Goal: Check status: Check status

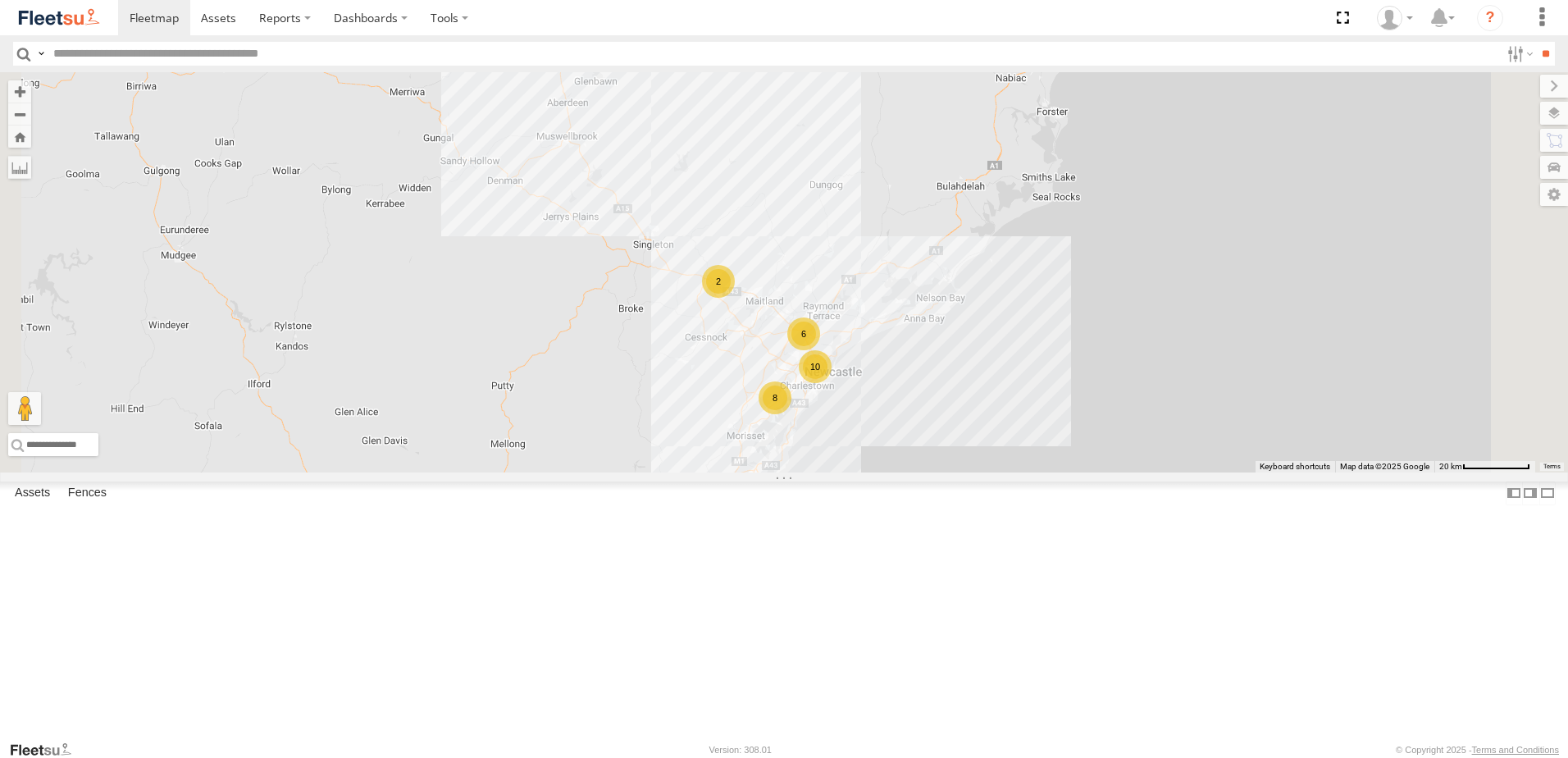
click at [0, 0] on div "Lambton Utes" at bounding box center [0, 0] width 0 height 0
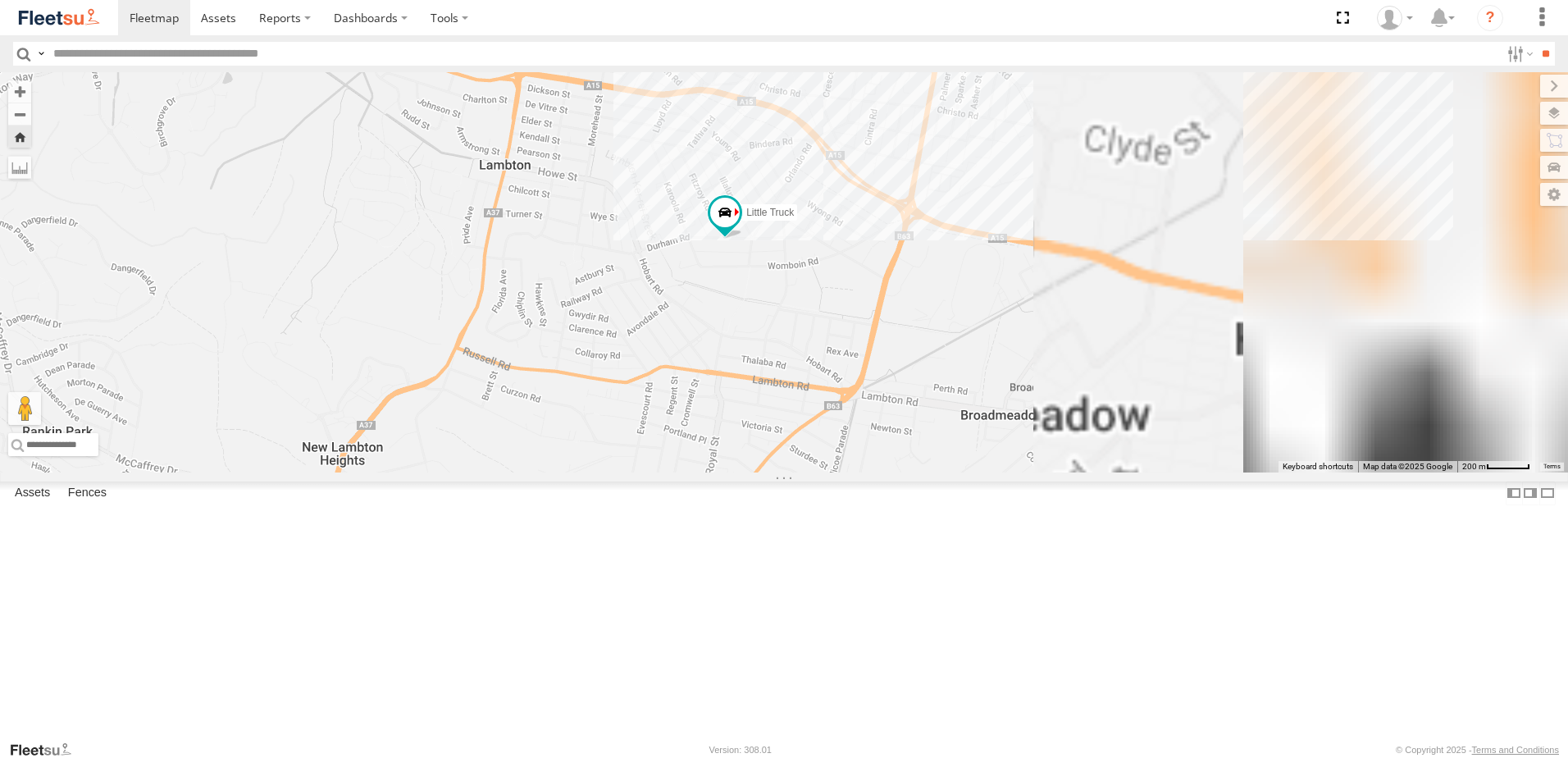
drag, startPoint x: 1076, startPoint y: 411, endPoint x: 837, endPoint y: 353, distance: 245.9
click at [837, 353] on div "Little Truck" at bounding box center [784, 272] width 1568 height 400
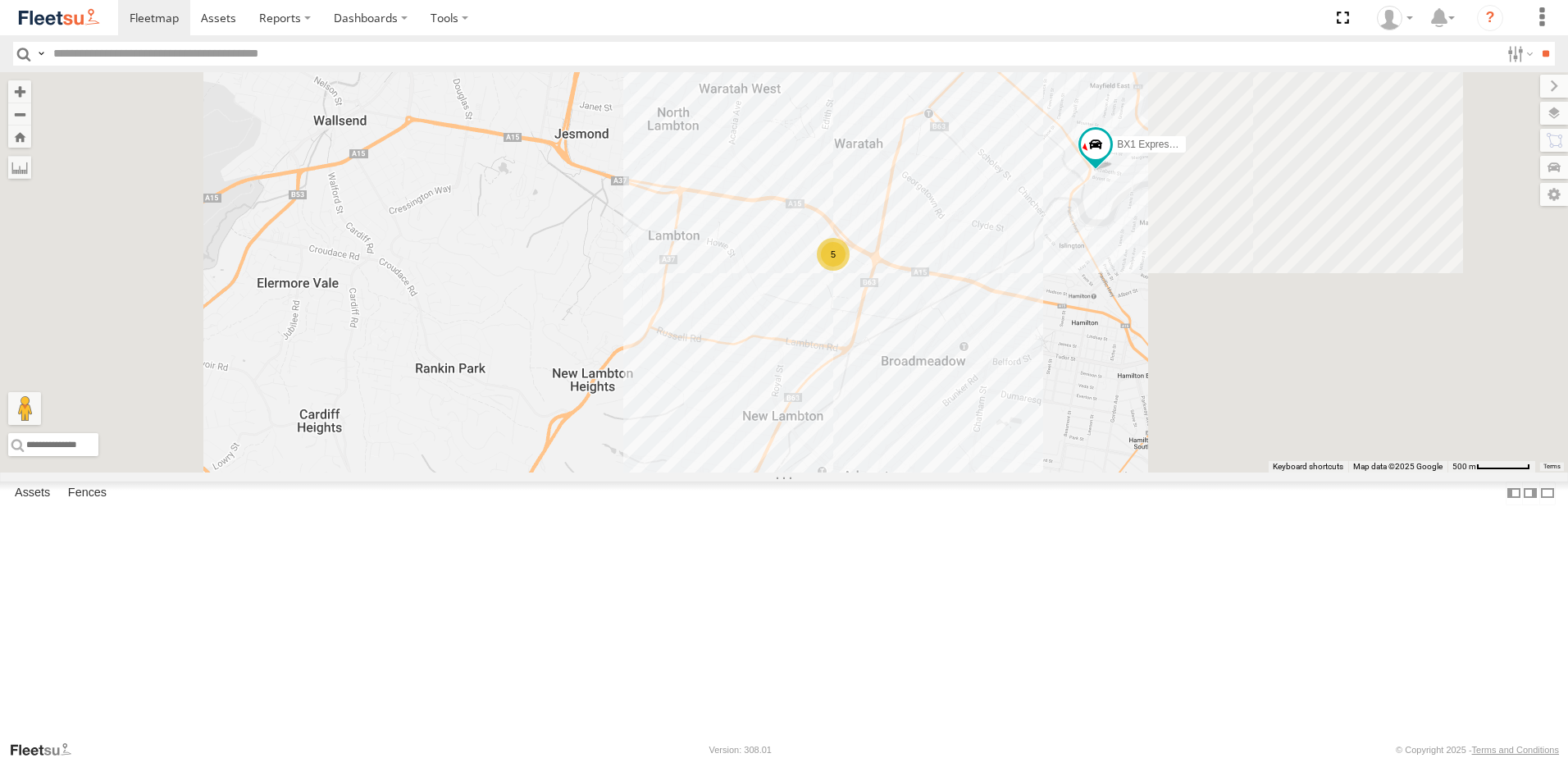
click at [0, 0] on span "Asset" at bounding box center [0, 0] width 0 height 0
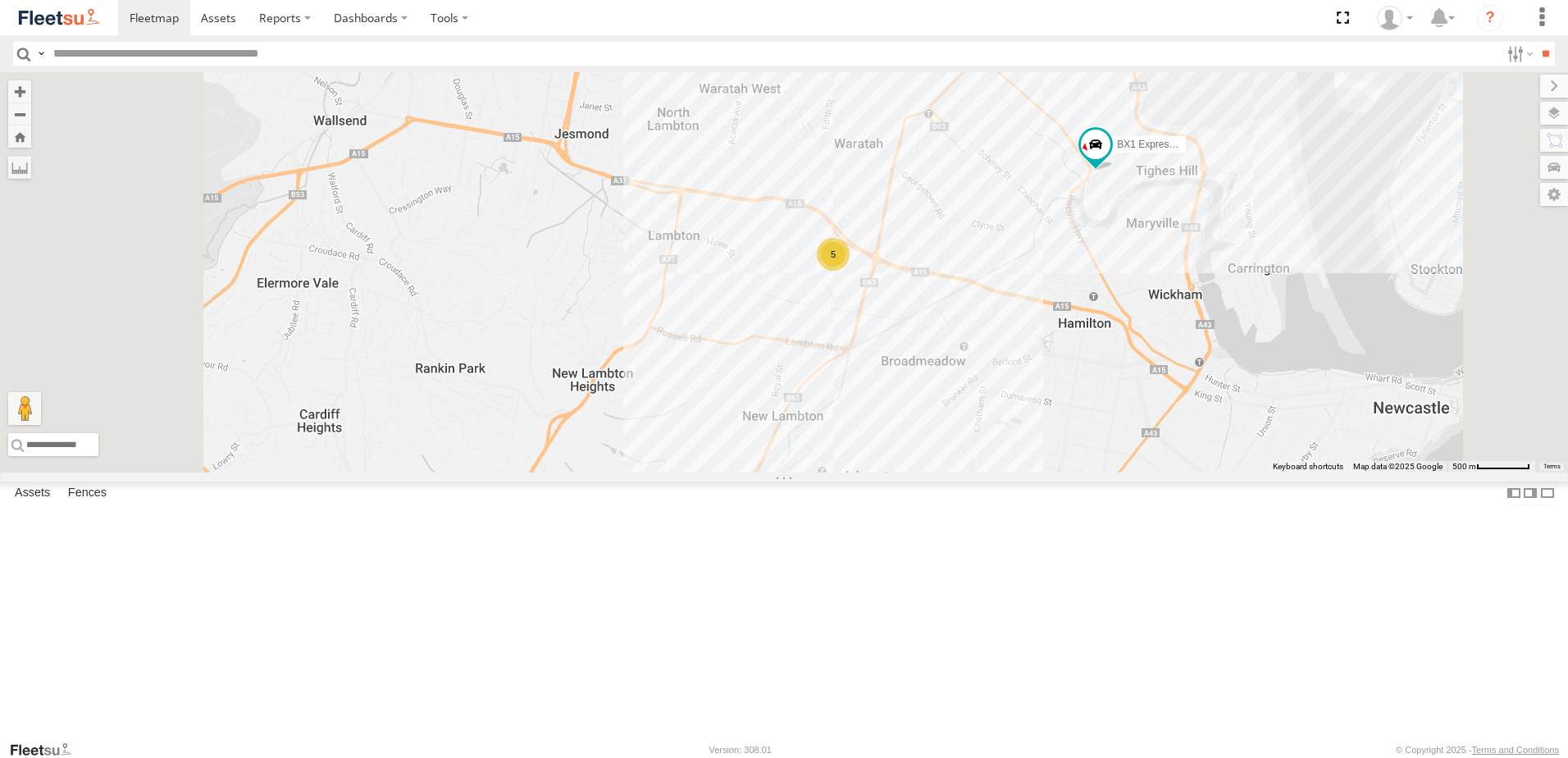
click at [0, 0] on span "Asset" at bounding box center [0, 0] width 0 height 0
click at [0, 0] on div "Lambton Utes" at bounding box center [0, 0] width 0 height 0
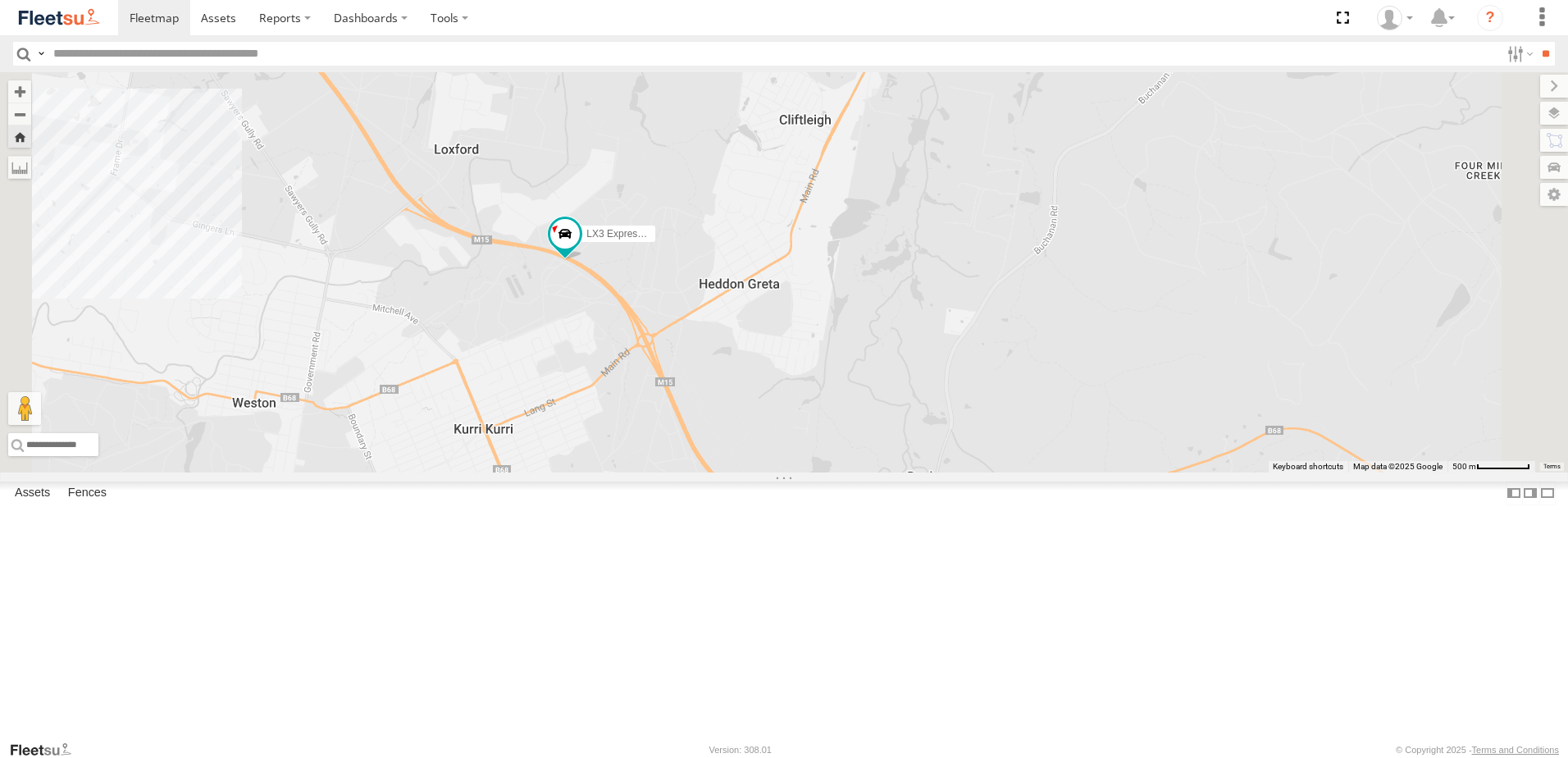
click at [0, 0] on div "Lambton Utes" at bounding box center [0, 0] width 0 height 0
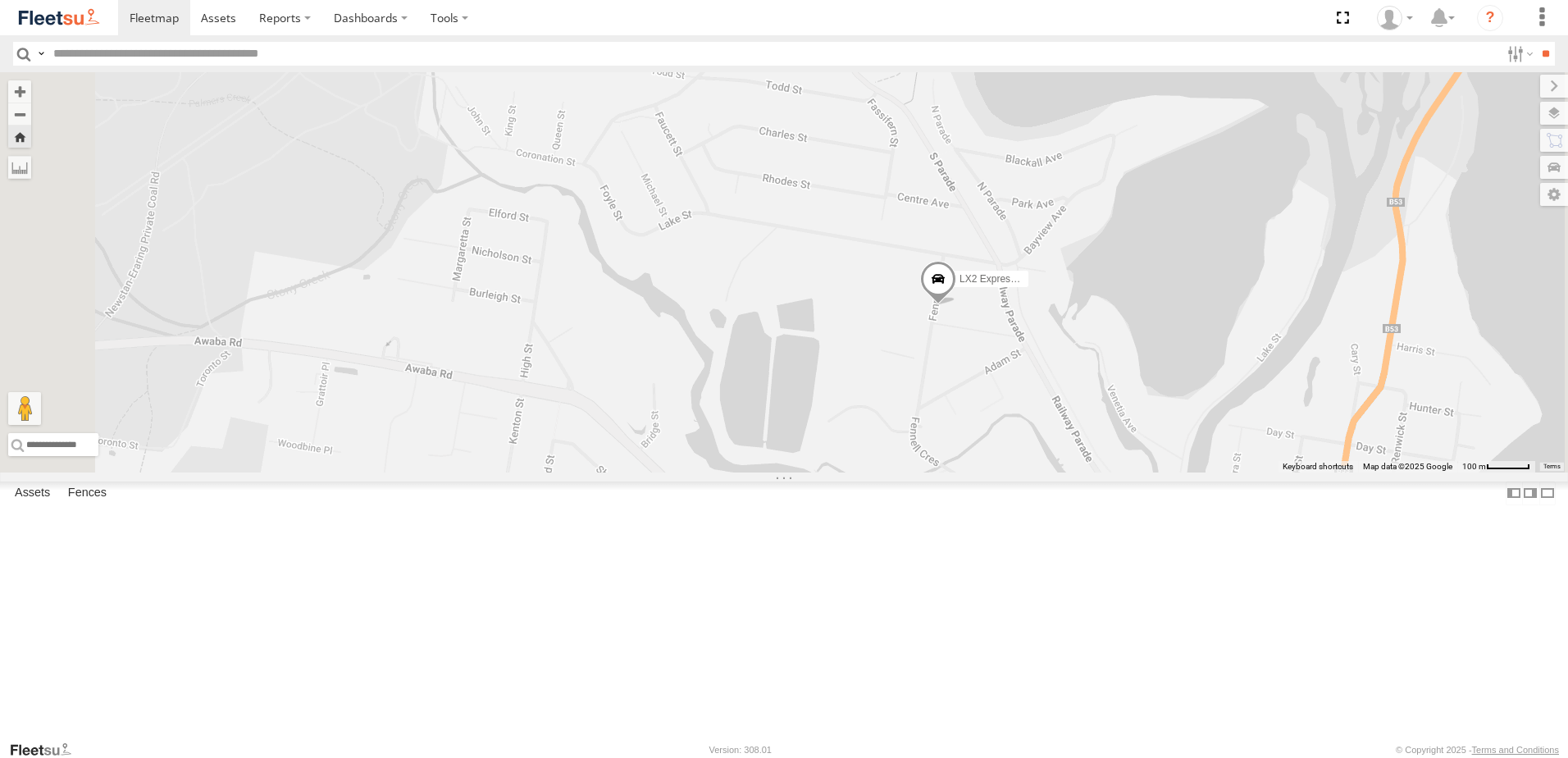
click at [0, 0] on div "LX4 Express Ute" at bounding box center [0, 0] width 0 height 0
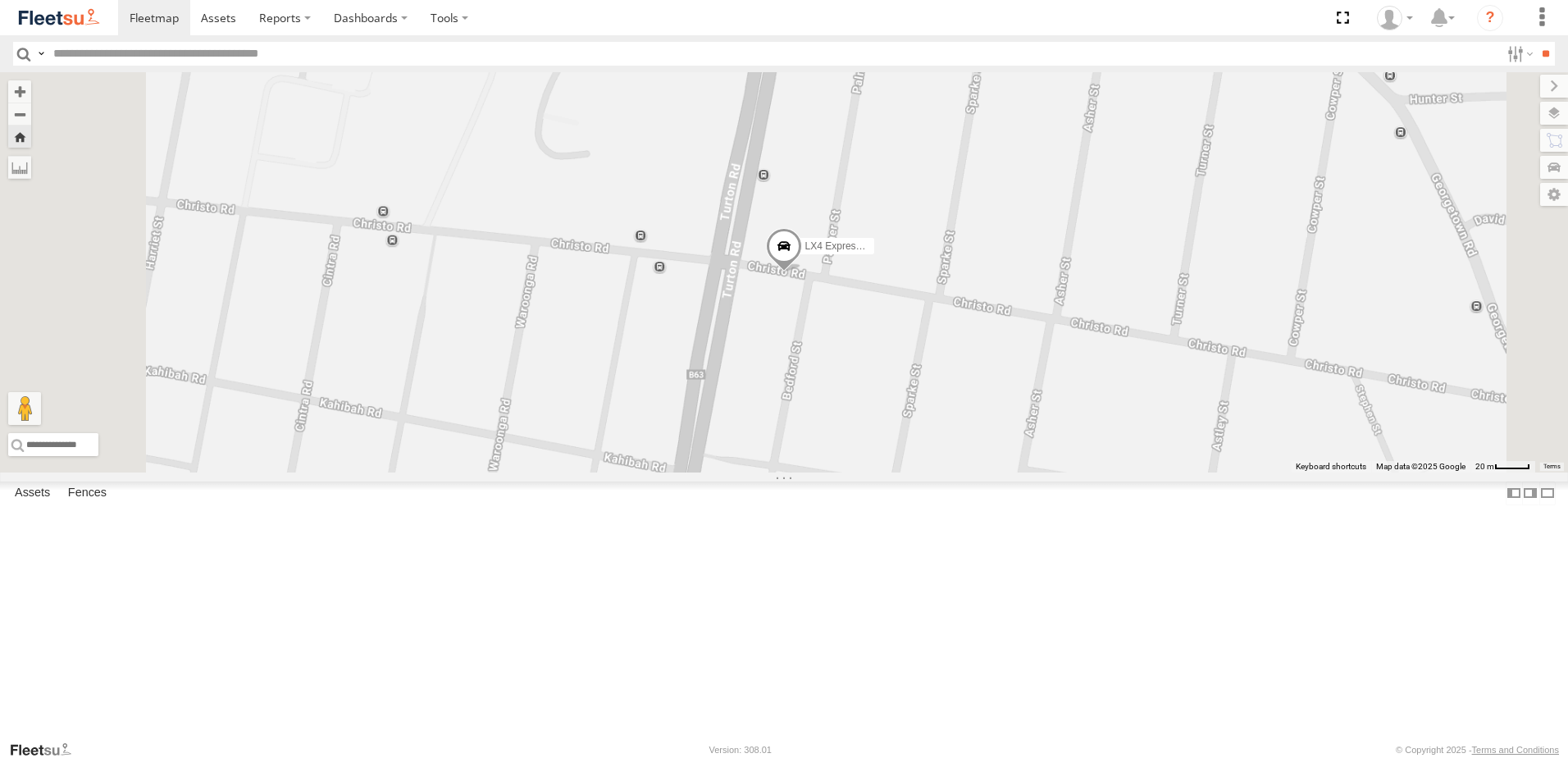
click at [0, 0] on div "Lambton Utes" at bounding box center [0, 0] width 0 height 0
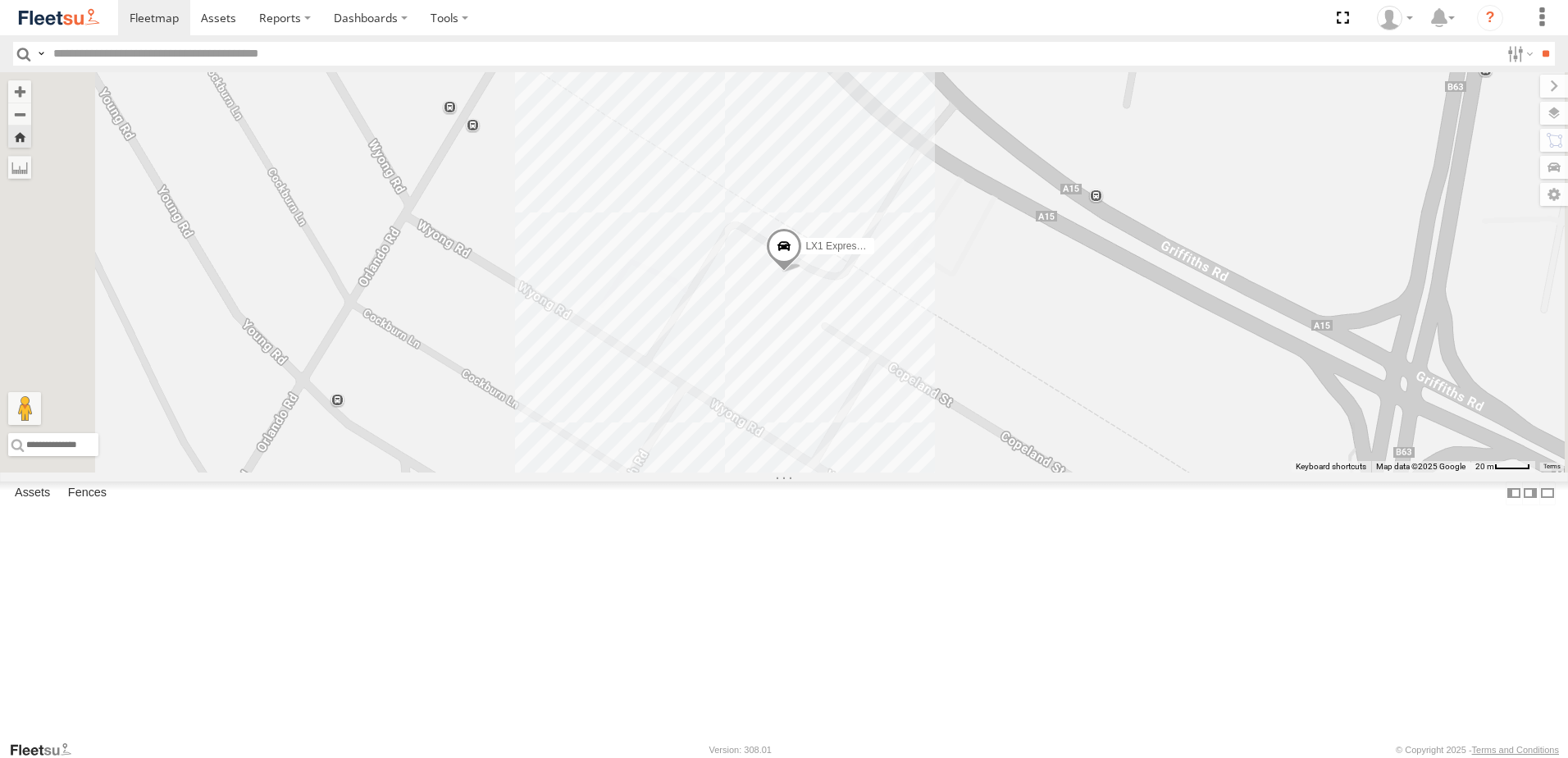
click at [0, 0] on div "Little Truck" at bounding box center [0, 0] width 0 height 0
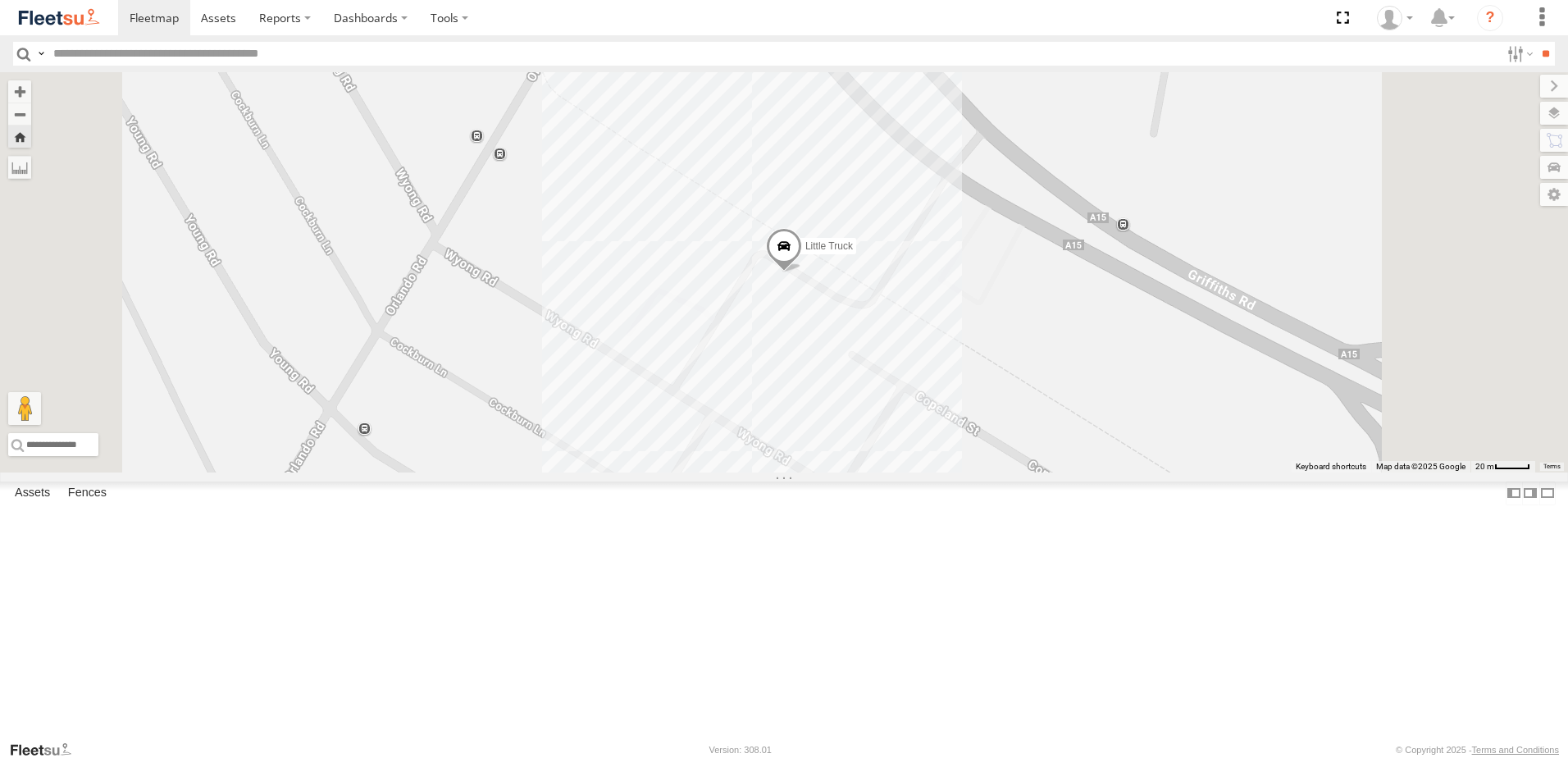
click at [100, 16] on img at bounding box center [59, 18] width 86 height 22
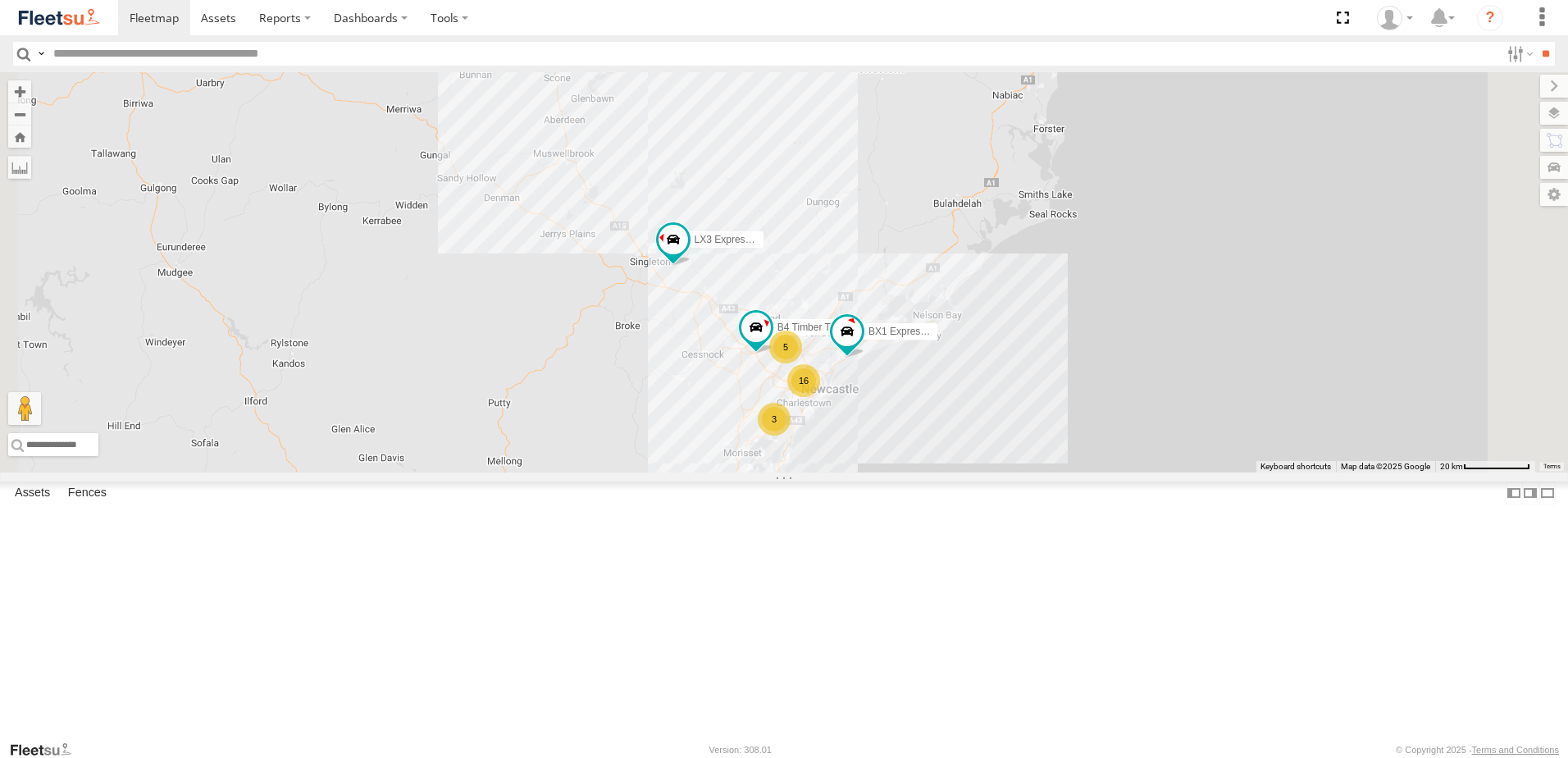
click at [551, 393] on div "B4 Timber Truck BX1 Express Ute B5 Timber Truck LX3 Express Ute 16 3 5" at bounding box center [784, 272] width 1568 height 400
click at [0, 0] on span "Asset" at bounding box center [0, 0] width 0 height 0
click at [0, 0] on div "Lambton Utes" at bounding box center [0, 0] width 0 height 0
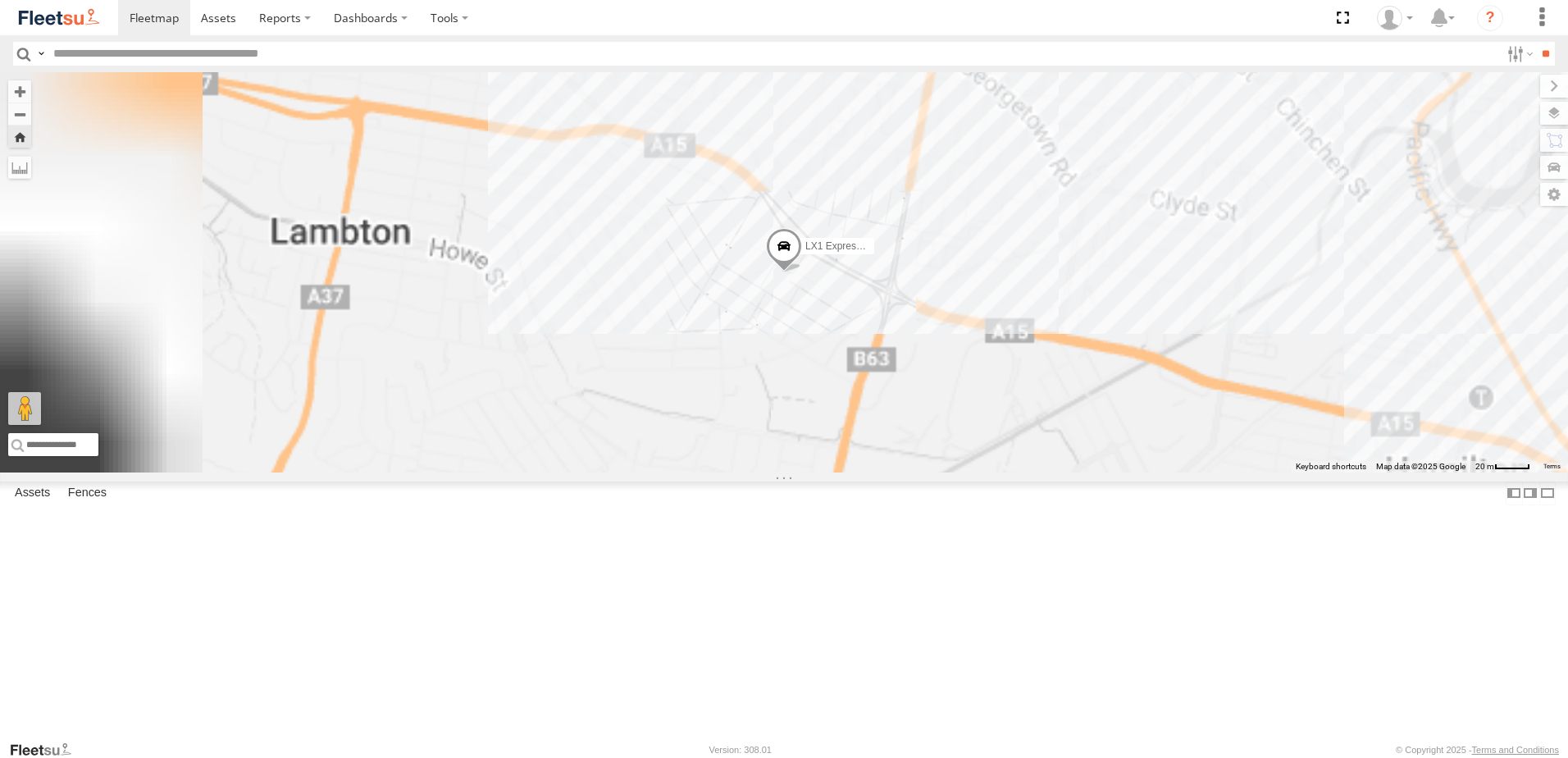
click at [0, 0] on div "LX2 Express Ute" at bounding box center [0, 0] width 0 height 0
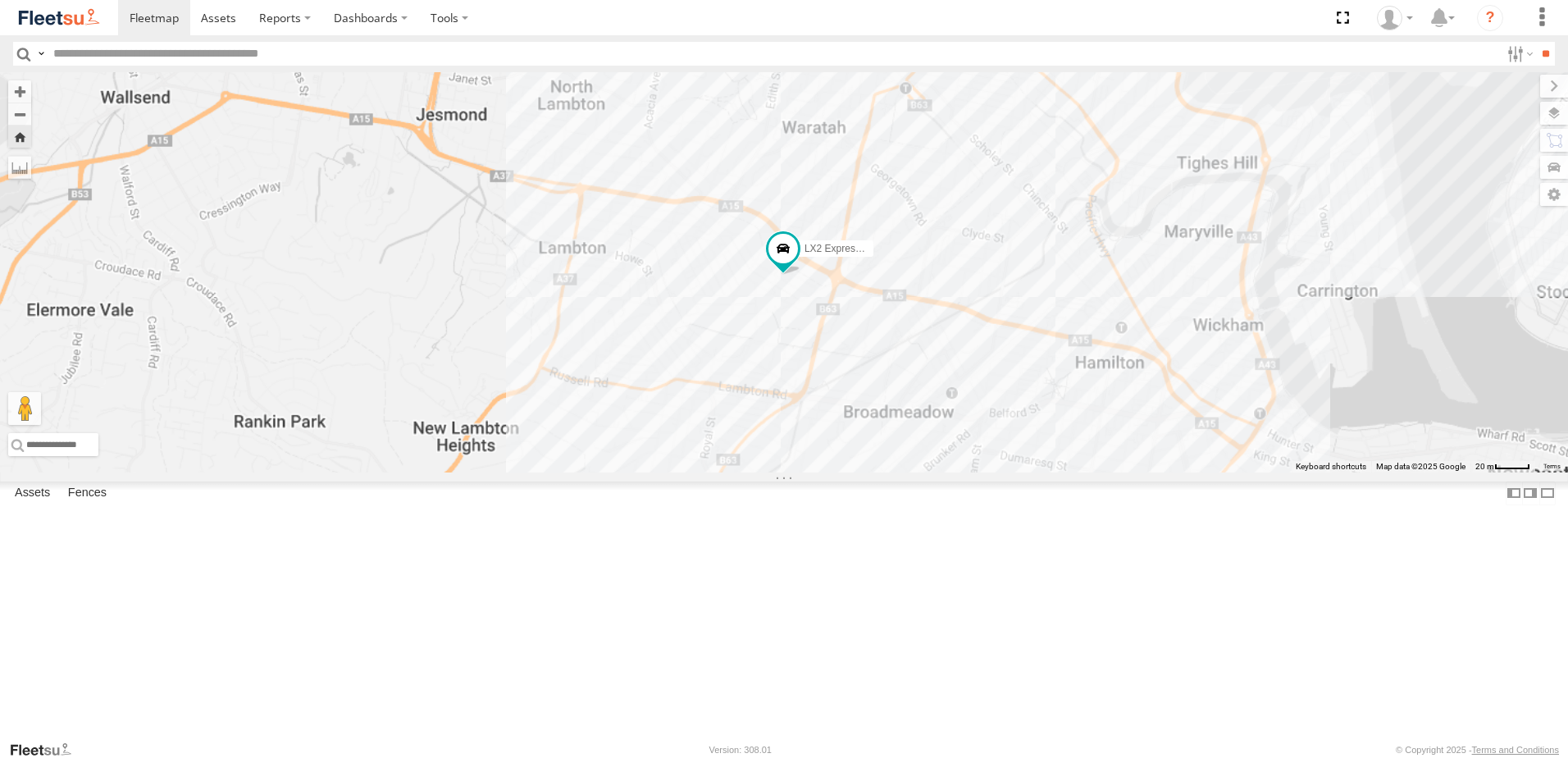
click at [0, 0] on div "LX3 Express Ute" at bounding box center [0, 0] width 0 height 0
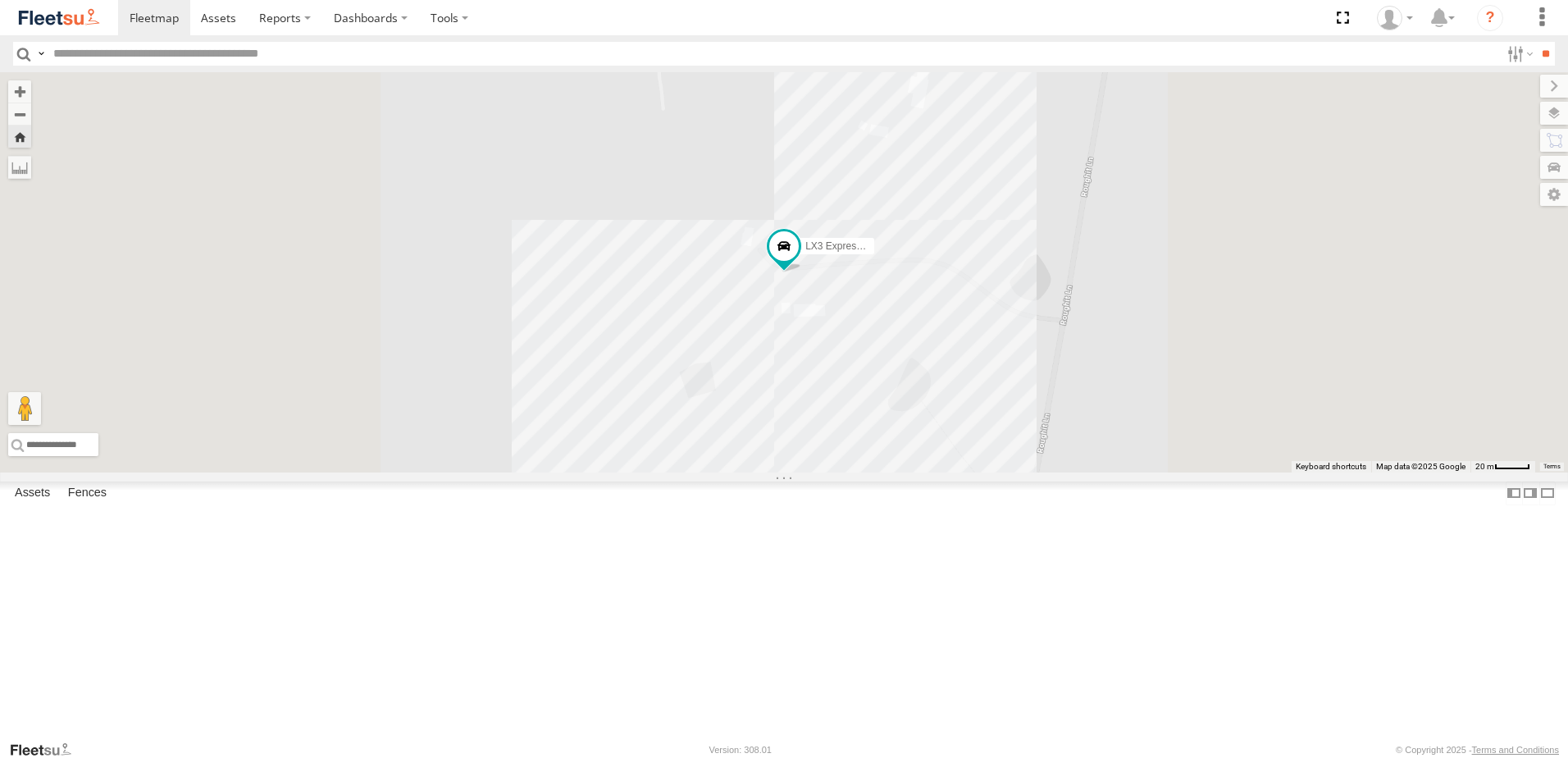
click at [0, 0] on div "LX4 Express Ute Lambton Utes" at bounding box center [0, 0] width 0 height 0
